Goal: Find specific page/section: Find specific page/section

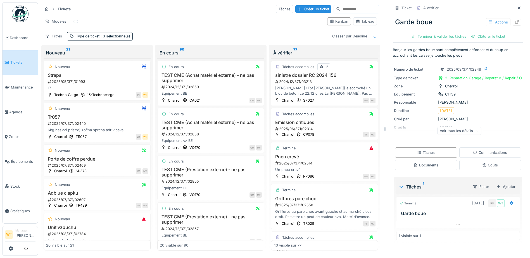
scroll to position [826, 0]
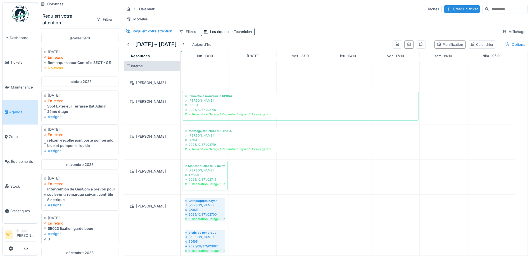
scroll to position [4, 0]
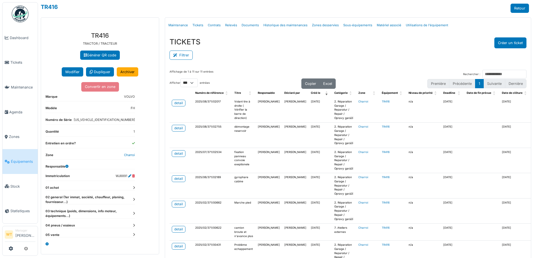
select select "***"
